Goal: Find specific page/section: Find specific page/section

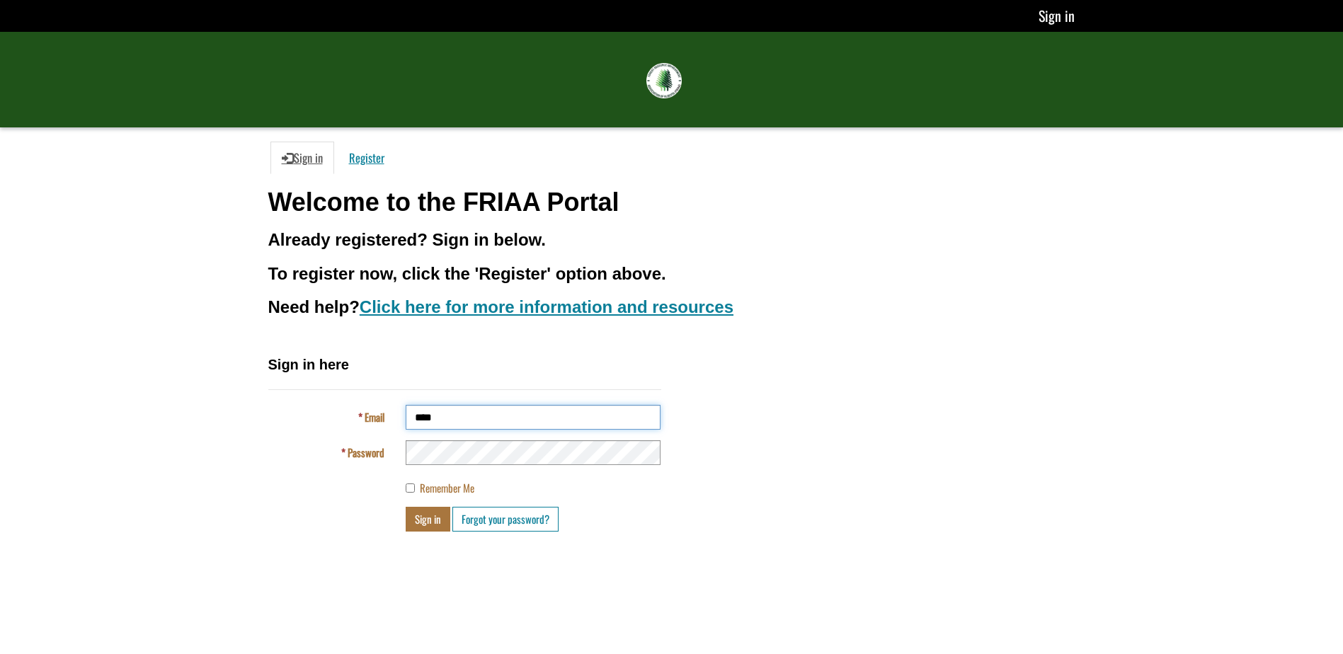
type input "**********"
click at [406, 507] on button "Sign in" at bounding box center [428, 519] width 45 height 25
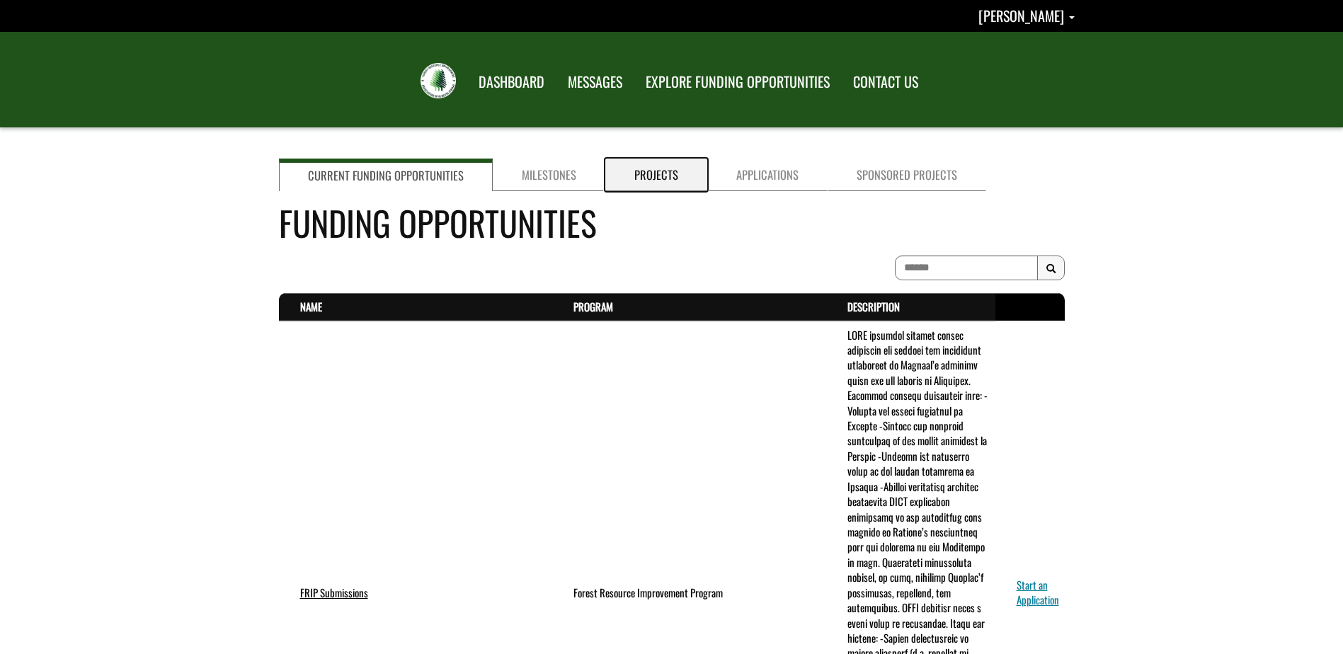
click at [642, 168] on link "Projects" at bounding box center [656, 175] width 102 height 33
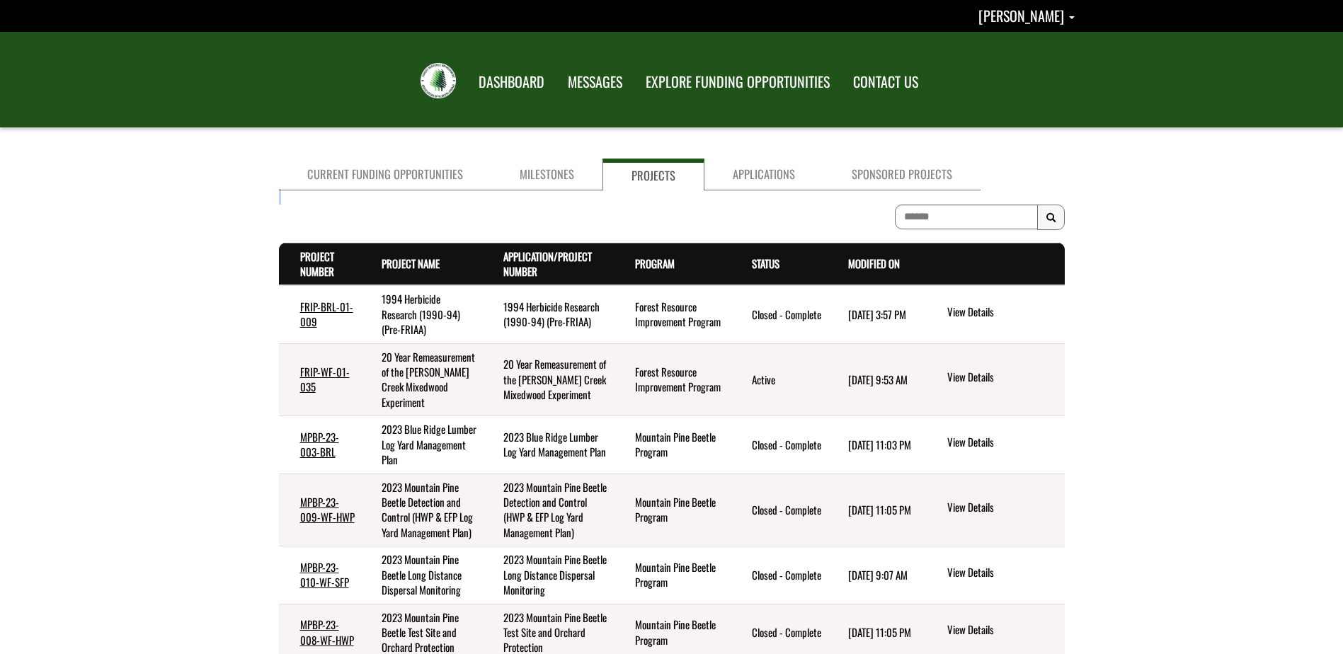
click at [956, 204] on div "Search Results Project Number . sort descending Project Name . sort ascending A…" at bounding box center [672, 589] width 786 height 798
click at [943, 222] on input at bounding box center [966, 217] width 143 height 25
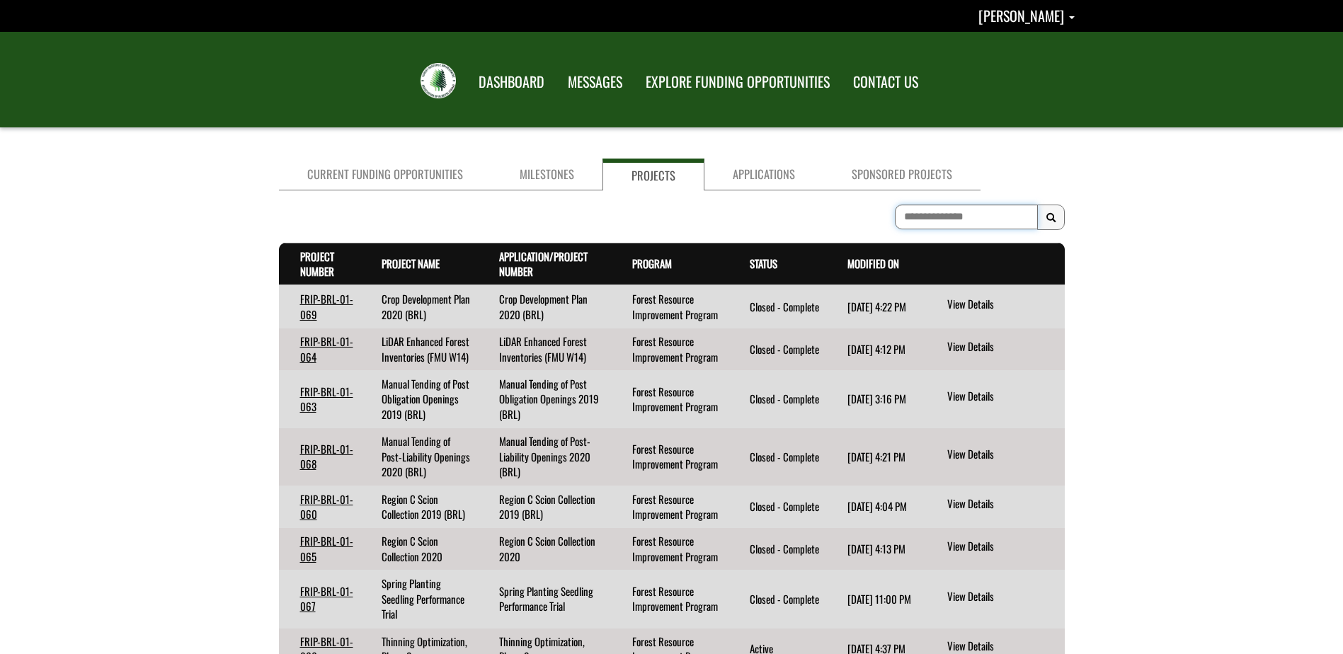
type input "**********"
click at [319, 263] on link "Project Number . sort descending" at bounding box center [317, 263] width 34 height 30
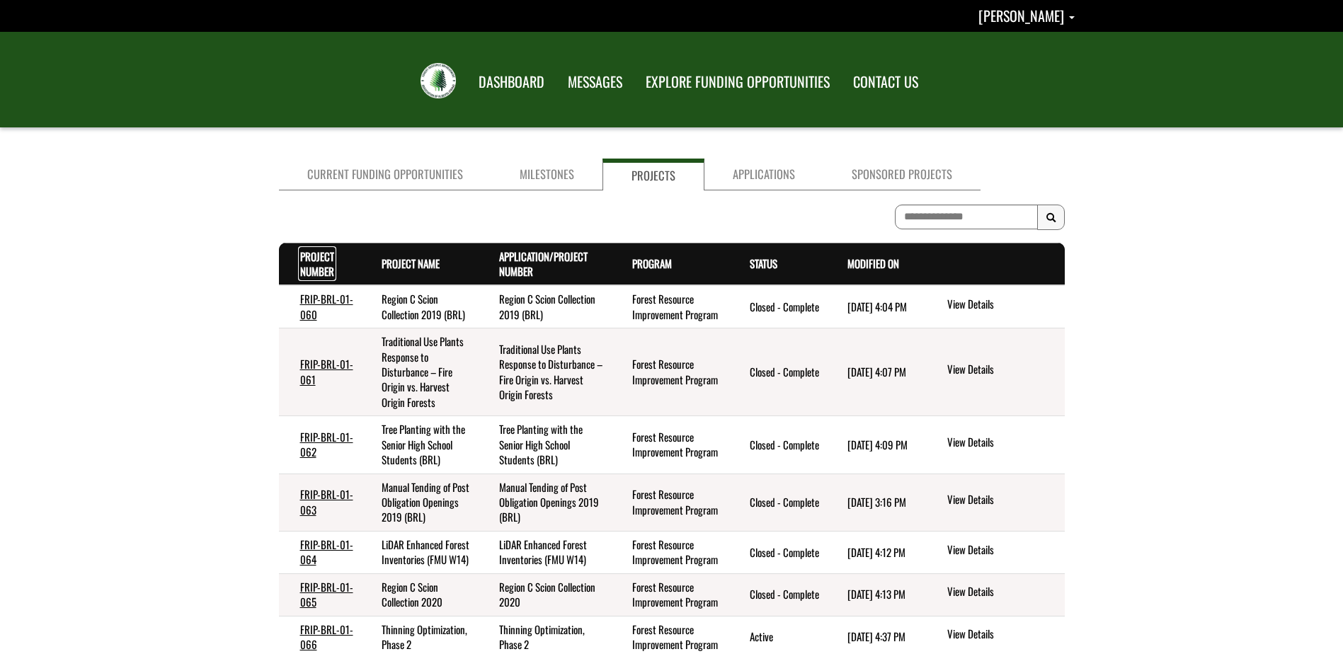
scroll to position [287, 0]
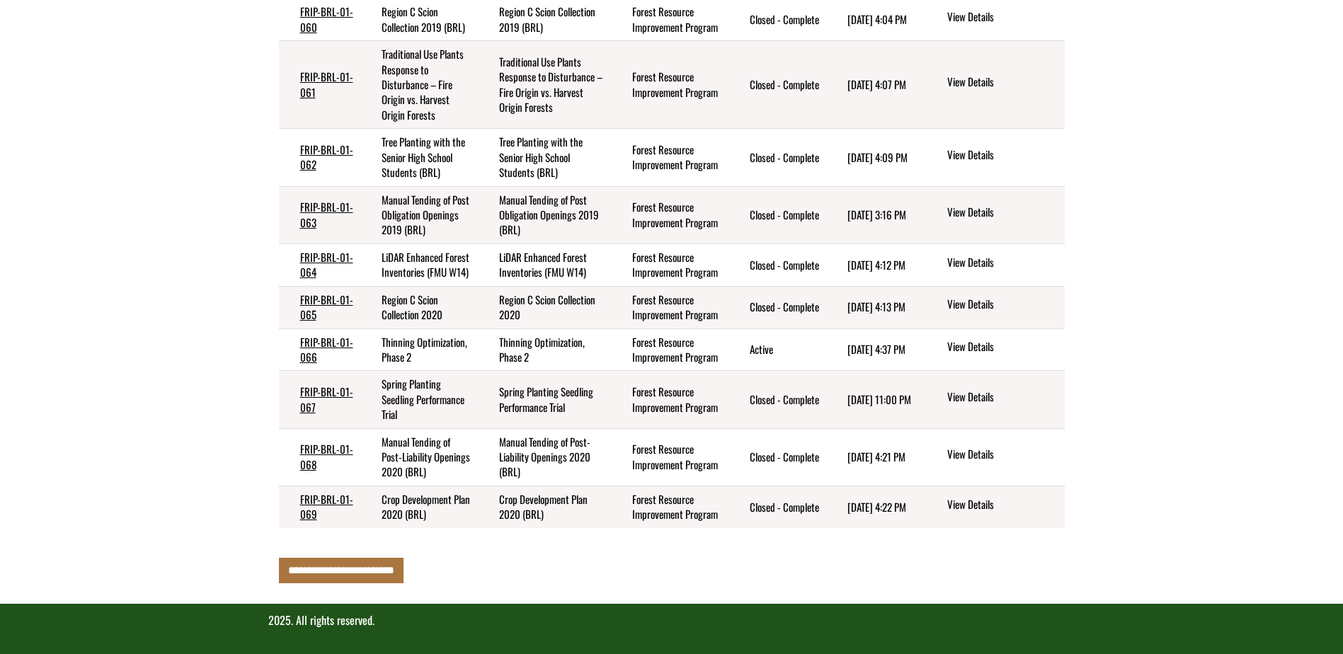
drag, startPoint x: 1083, startPoint y: 457, endPoint x: 1177, endPoint y: 394, distance: 113.1
click at [1083, 457] on div "Current Funding Opportunities Milestones Projects Applications Sponsored Projec…" at bounding box center [672, 234] width 828 height 727
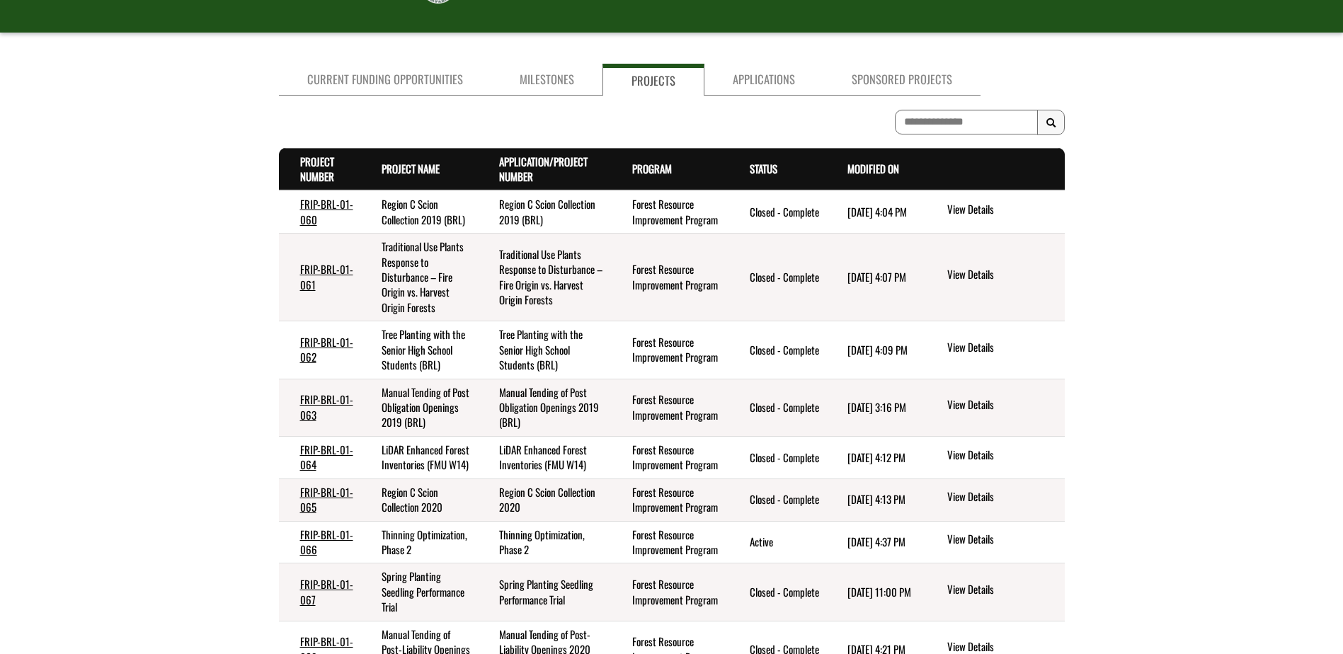
scroll to position [0, 0]
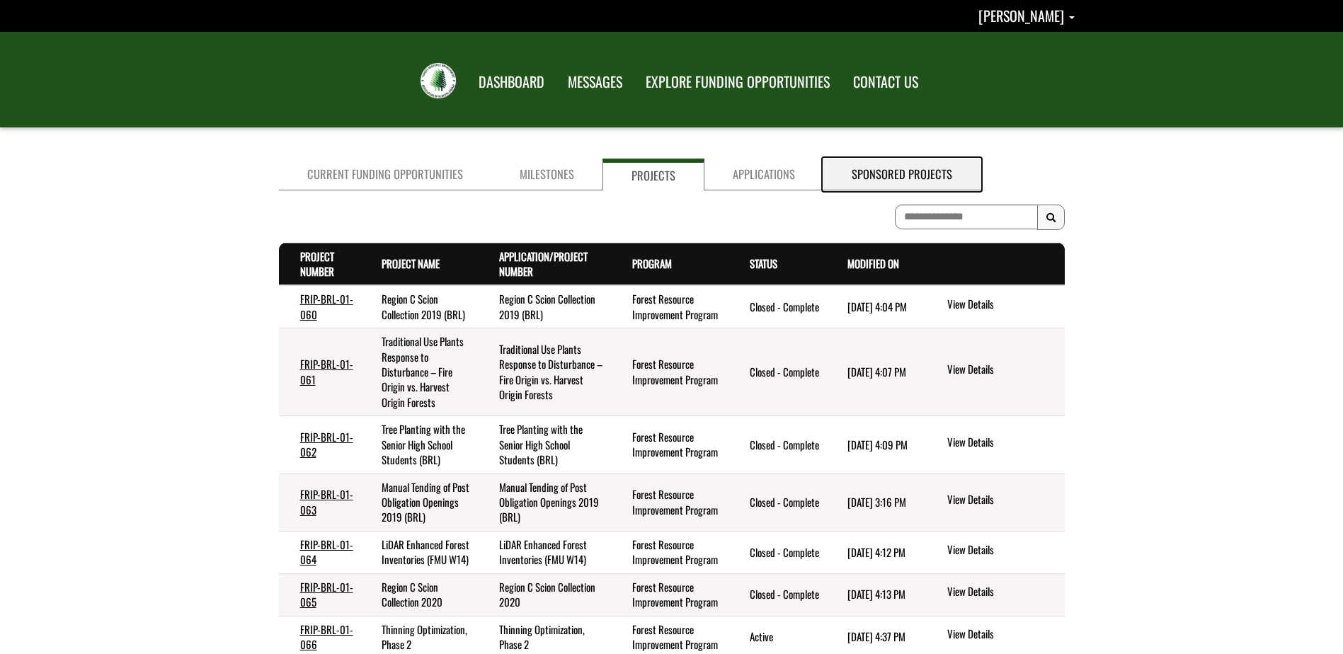
click at [878, 171] on link "Sponsored Projects" at bounding box center [901, 175] width 157 height 32
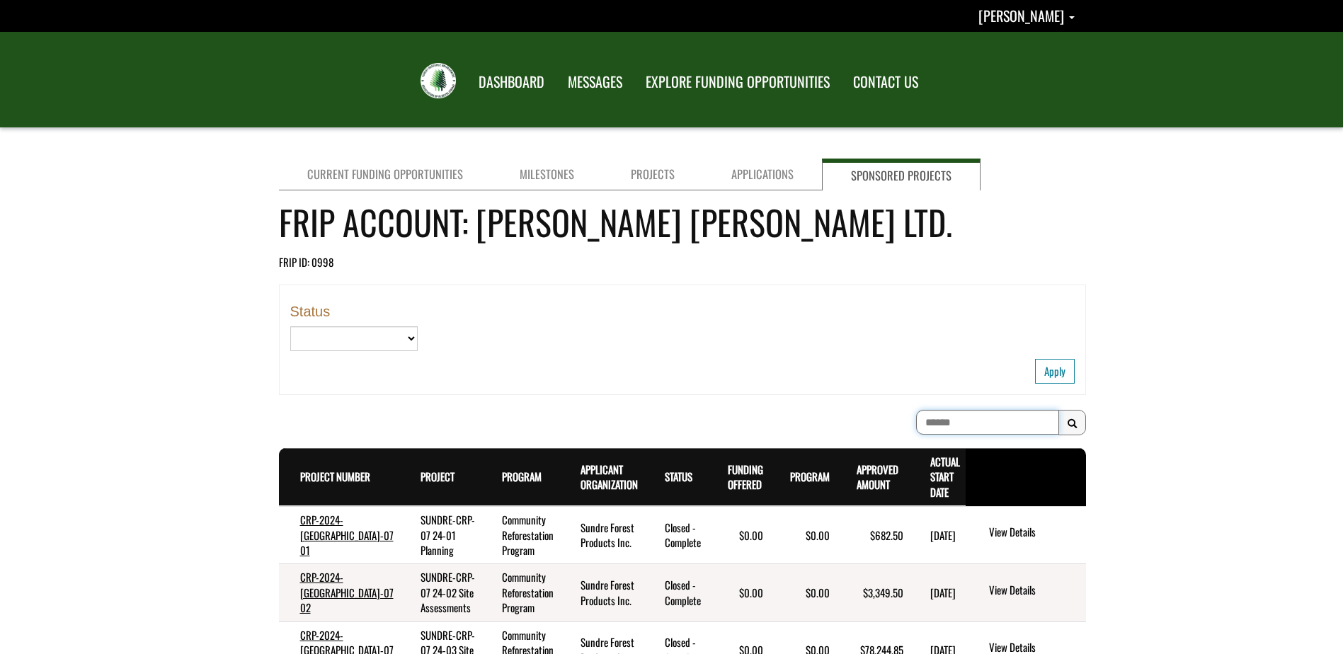
click at [960, 421] on input at bounding box center [987, 422] width 143 height 25
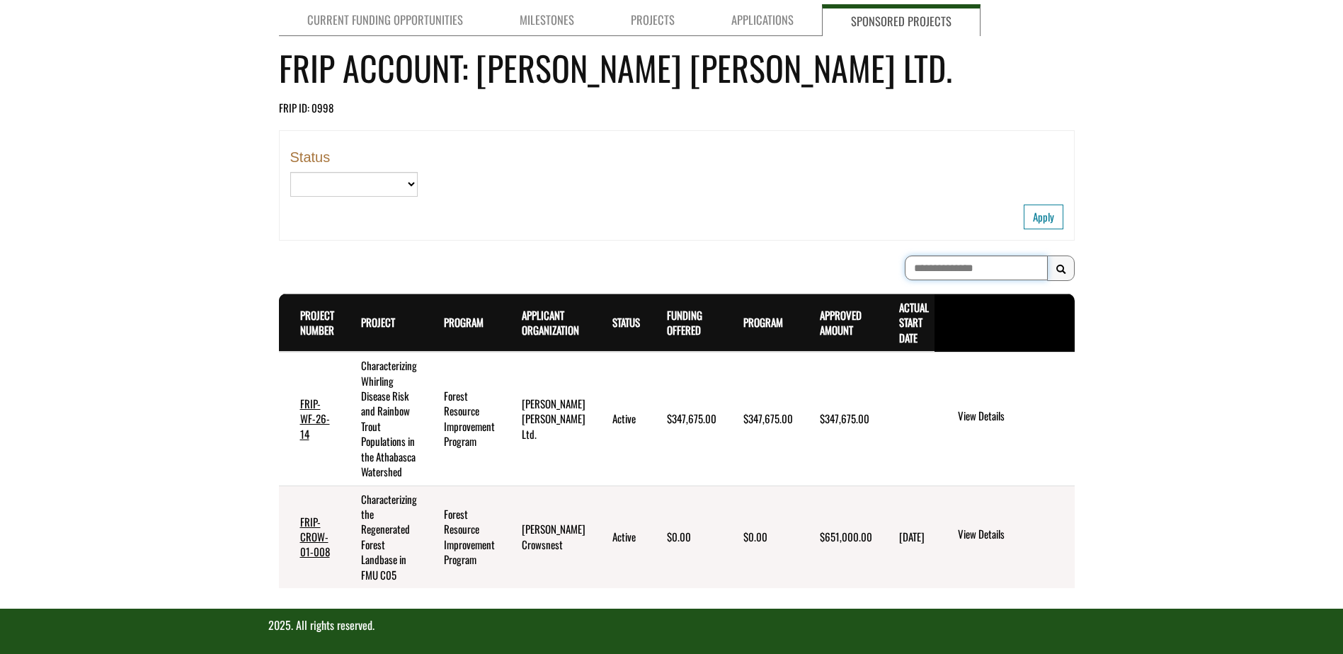
scroll to position [159, 0]
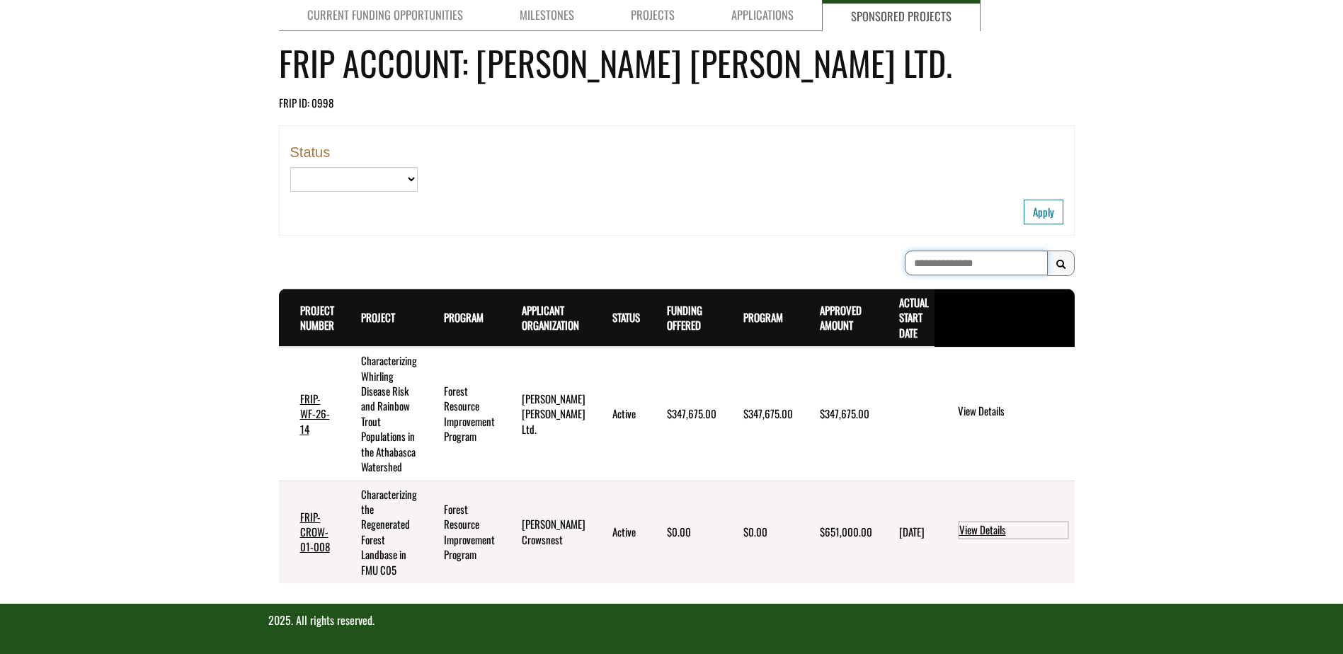
type input "**********"
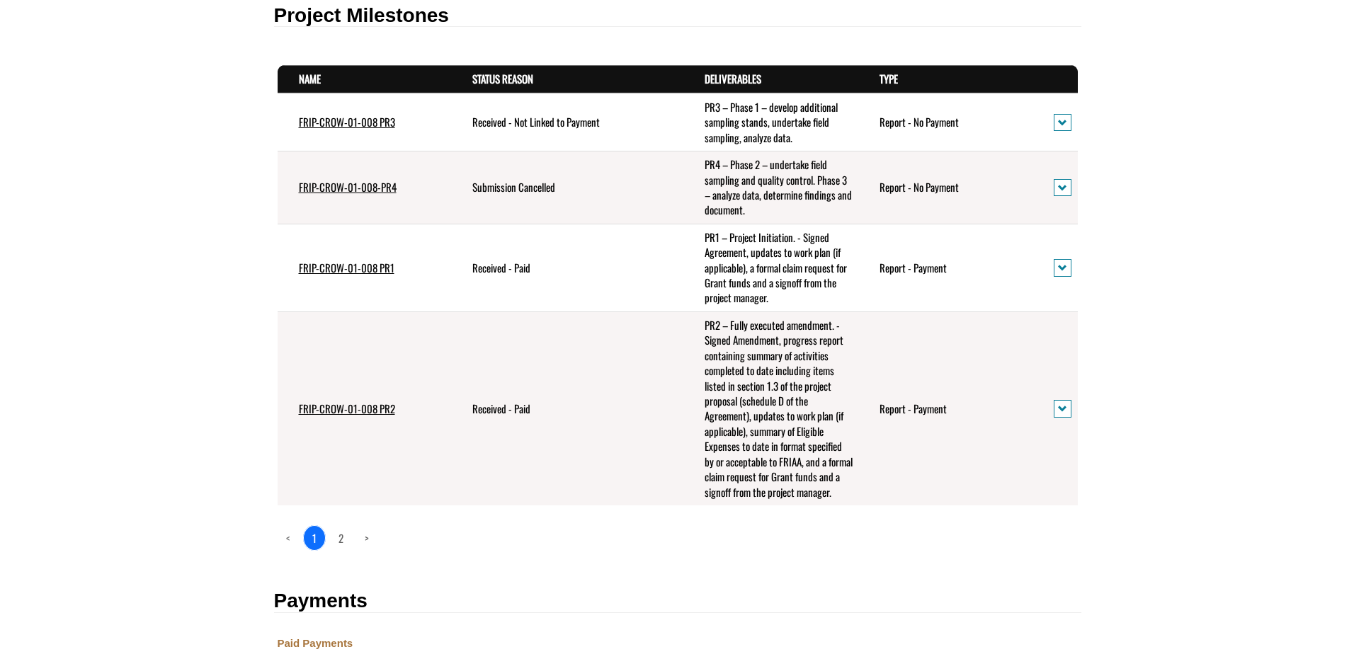
scroll to position [566, 0]
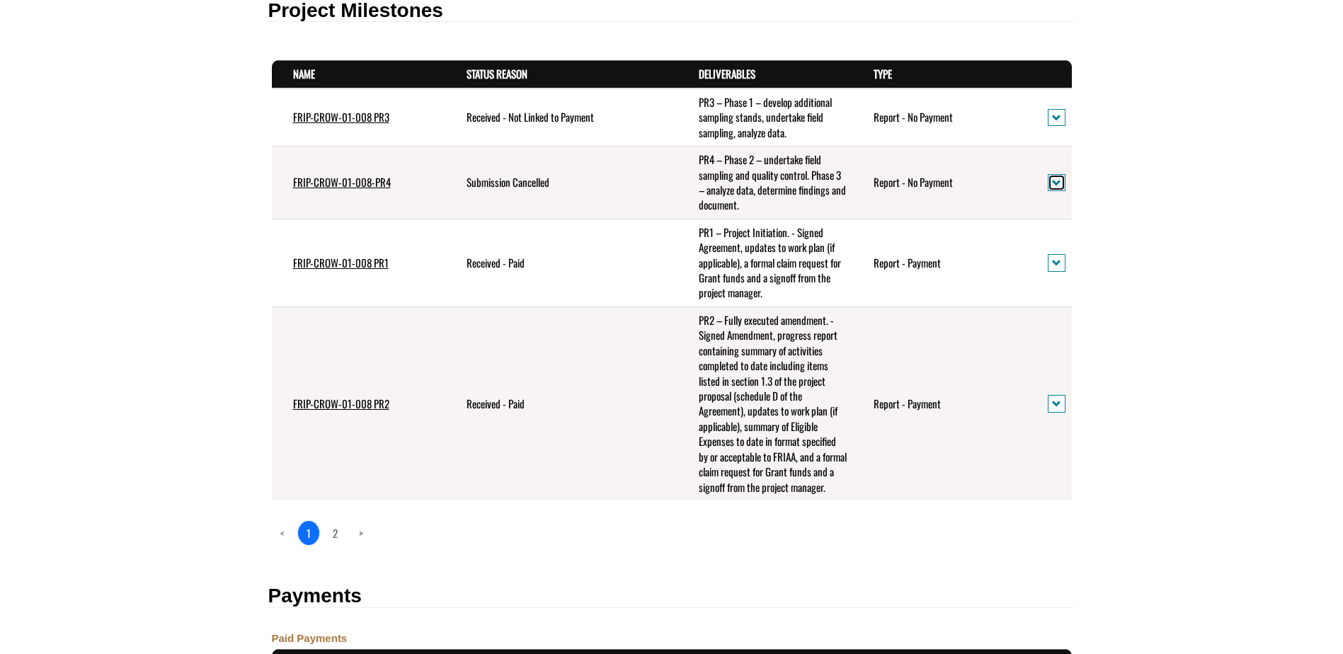
click at [1060, 188] on span "action menu" at bounding box center [1056, 183] width 9 height 11
click at [1075, 202] on link "View details" at bounding box center [1106, 206] width 110 height 19
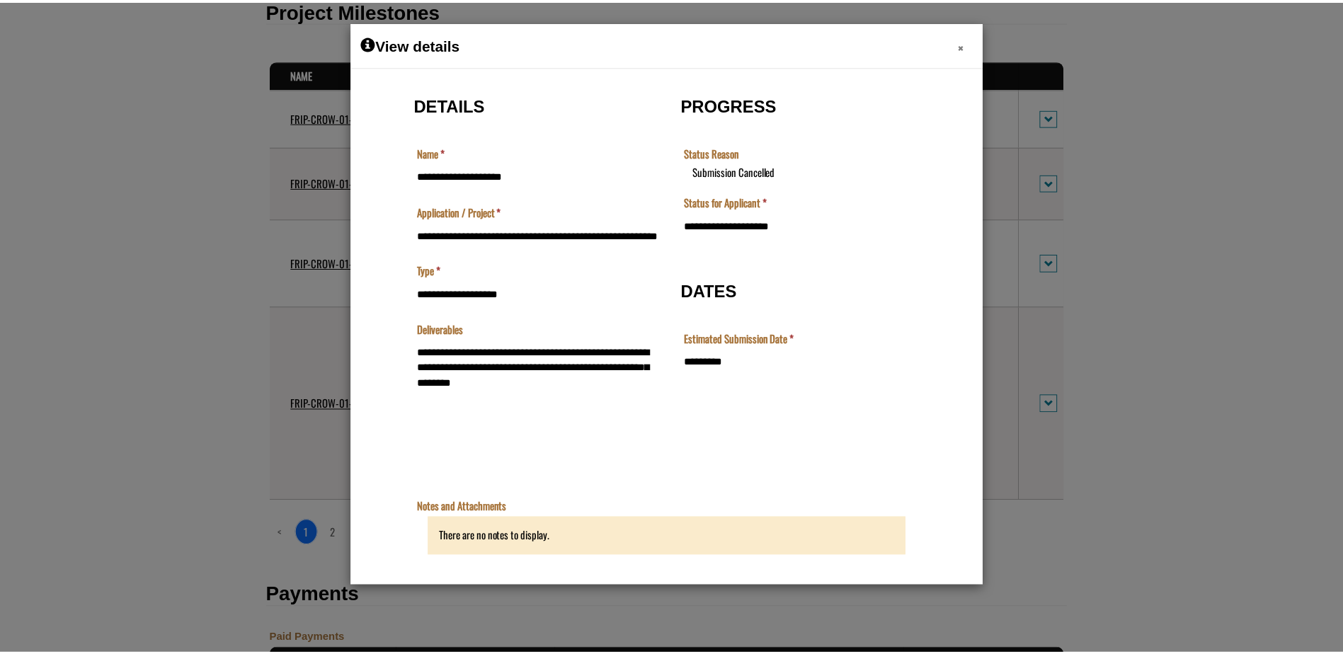
scroll to position [0, 0]
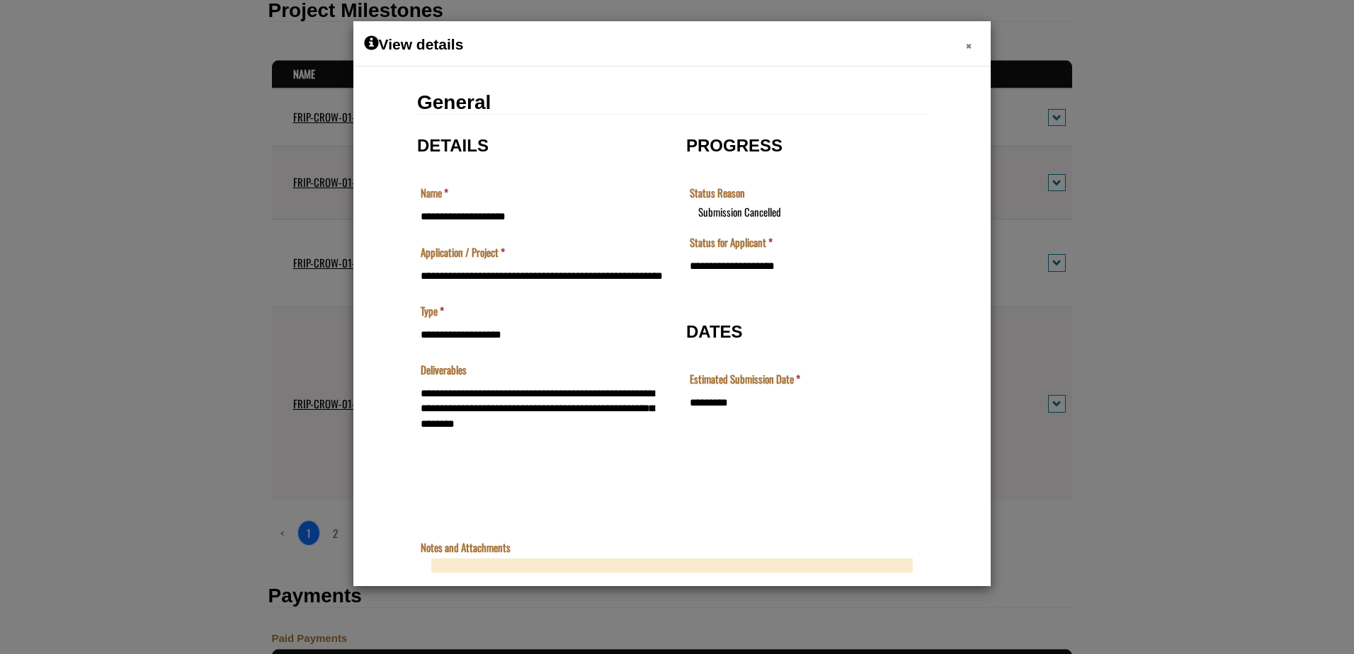
click at [968, 50] on span "×" at bounding box center [969, 46] width 6 height 22
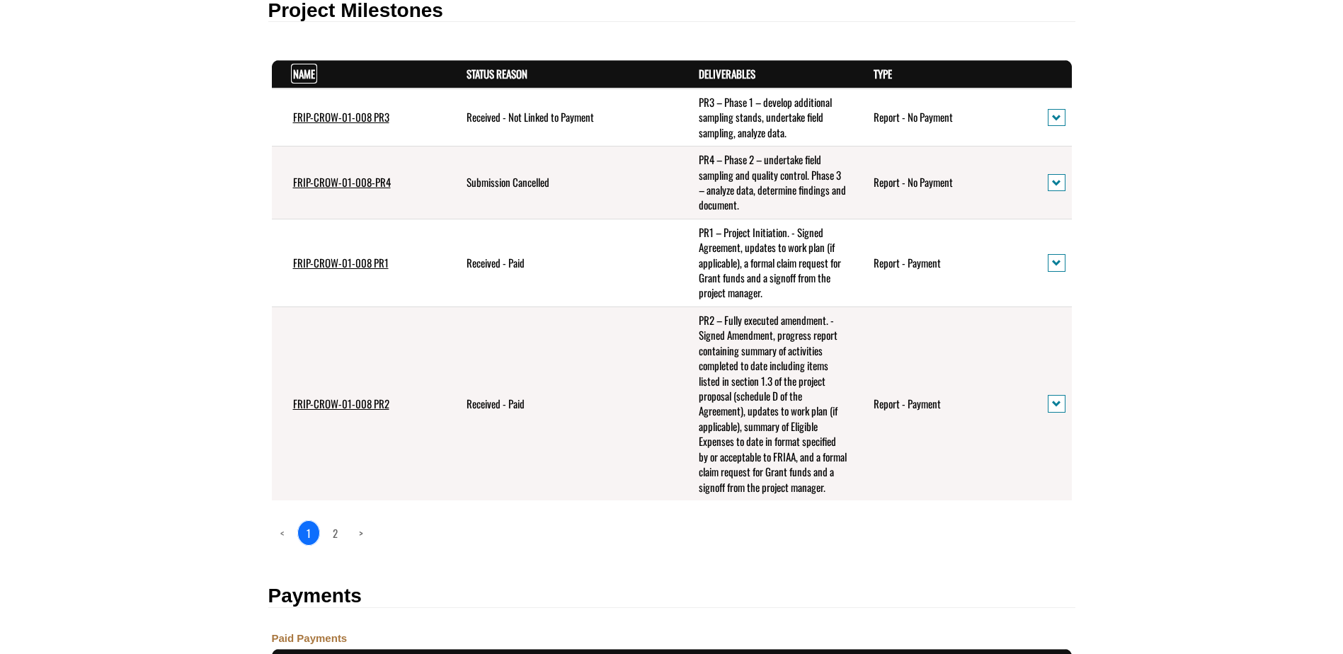
click at [302, 68] on link "Name . sort descending" at bounding box center [304, 74] width 22 height 16
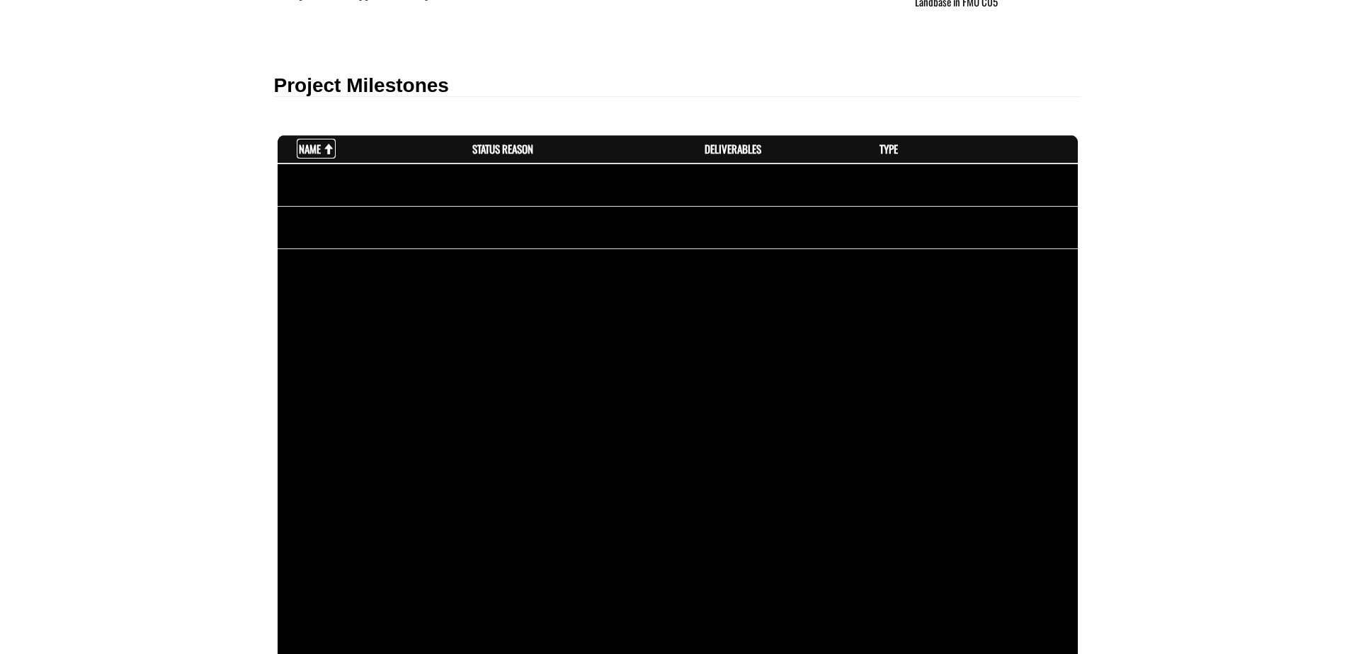
scroll to position [566, 0]
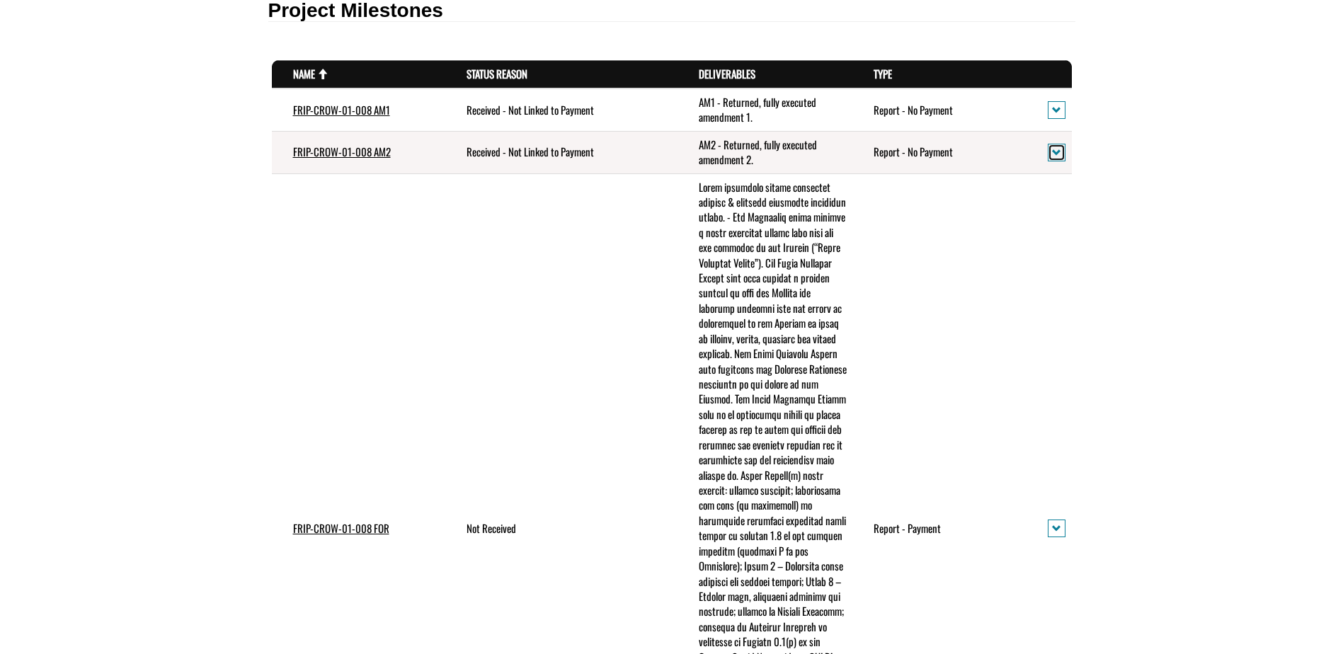
click at [1048, 151] on button "action menu" at bounding box center [1057, 153] width 18 height 18
click at [1086, 176] on link "View details" at bounding box center [1106, 176] width 110 height 19
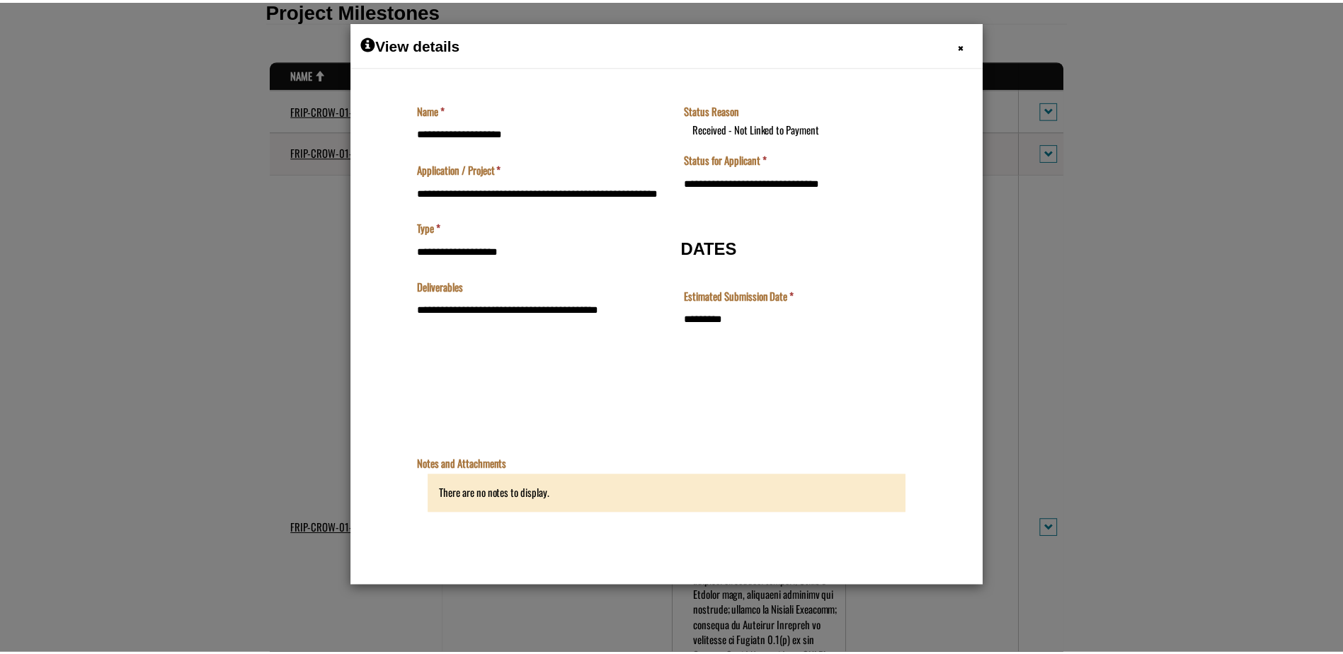
scroll to position [0, 0]
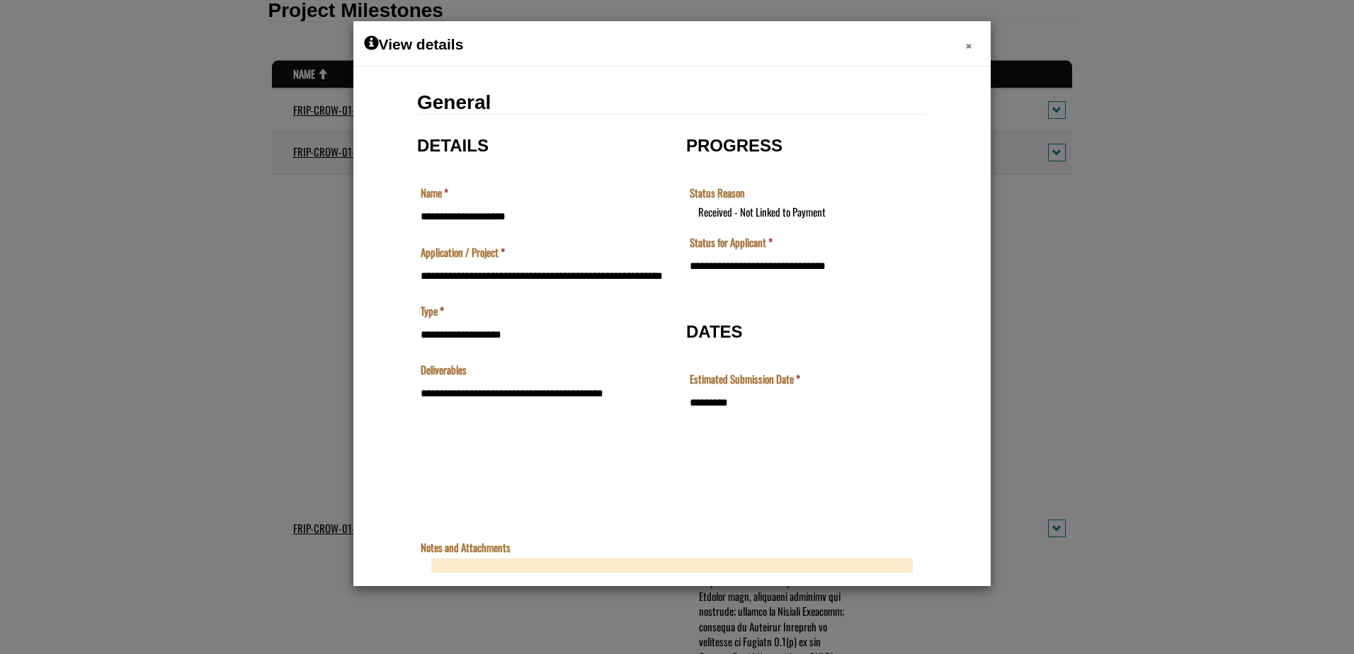
click at [966, 42] on span "×" at bounding box center [969, 46] width 6 height 22
